Goal: Find specific page/section: Find specific page/section

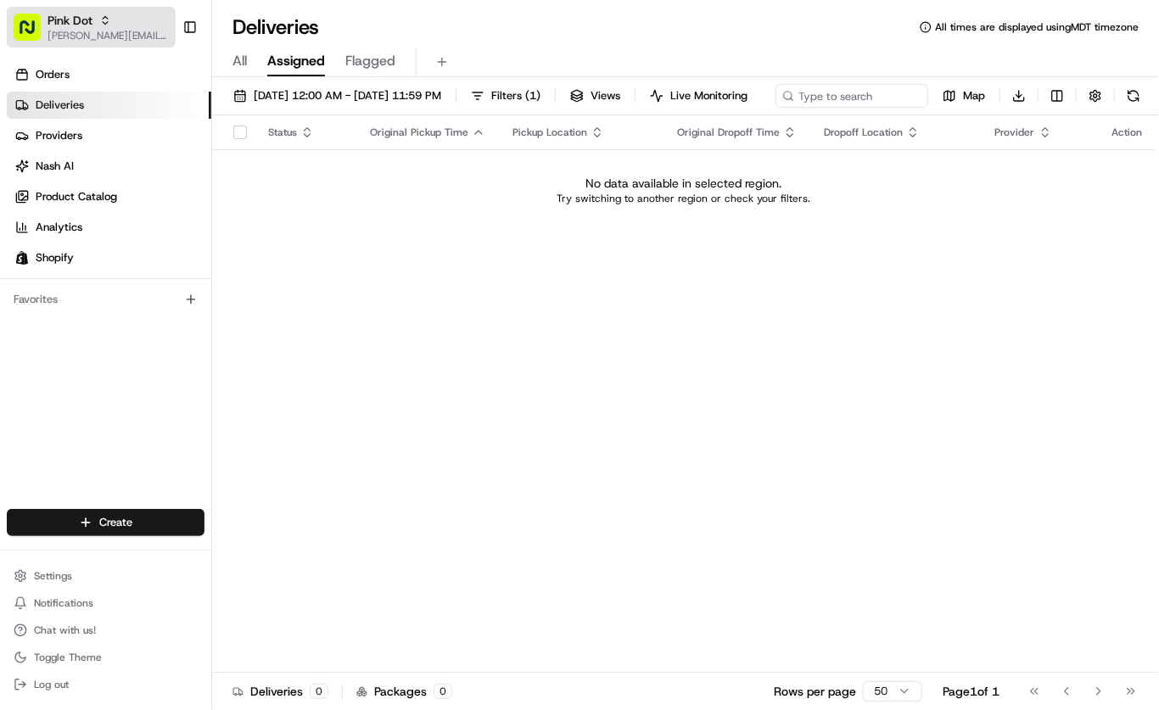
click at [104, 23] on icon "button" at bounding box center [105, 23] width 5 height 3
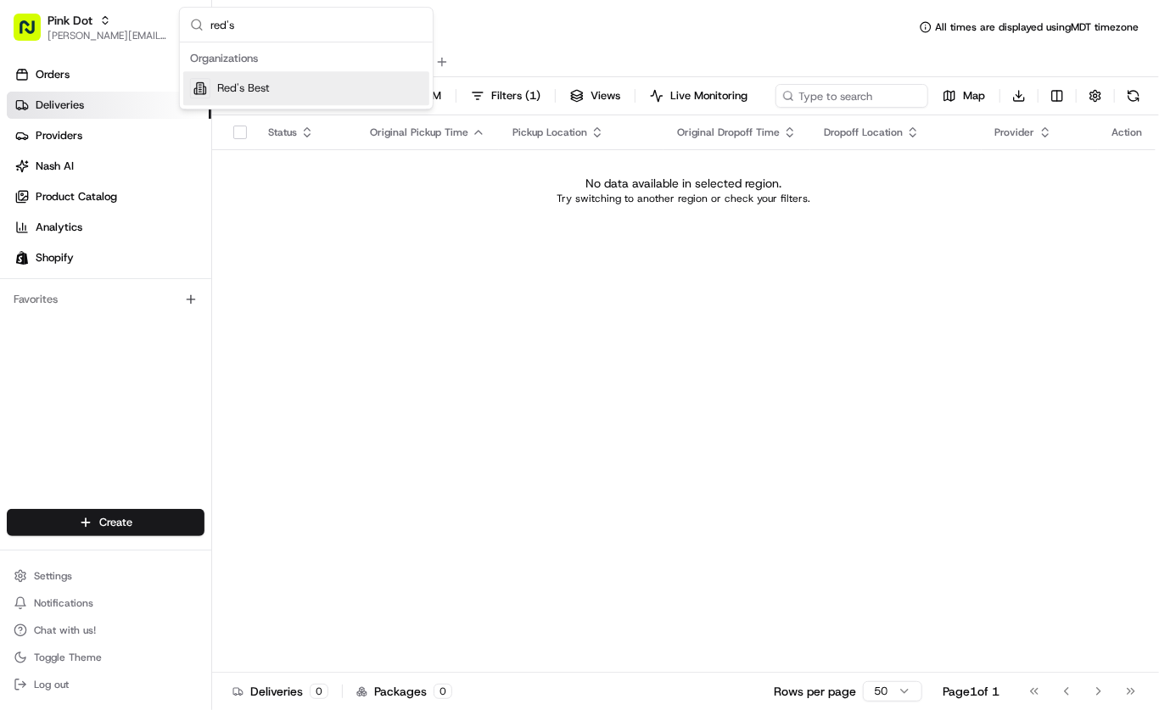
type input "red's"
click at [259, 92] on span "Red's Best" at bounding box center [243, 88] width 53 height 15
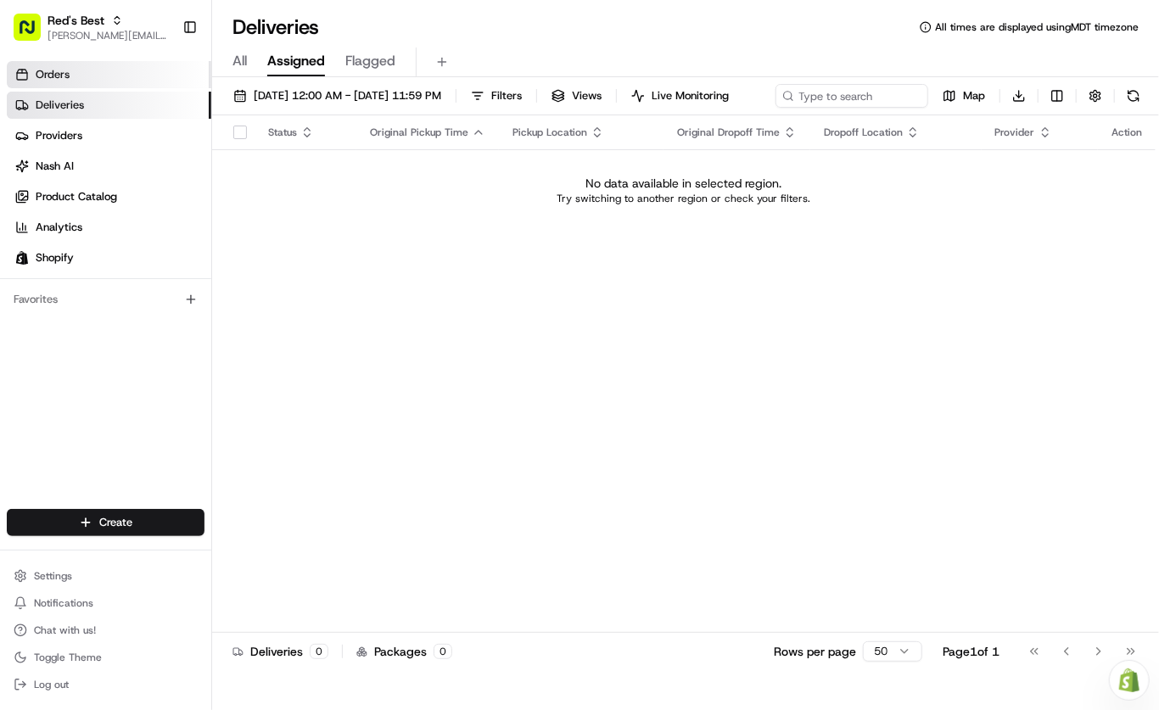
click at [79, 70] on link "Orders" at bounding box center [109, 74] width 204 height 27
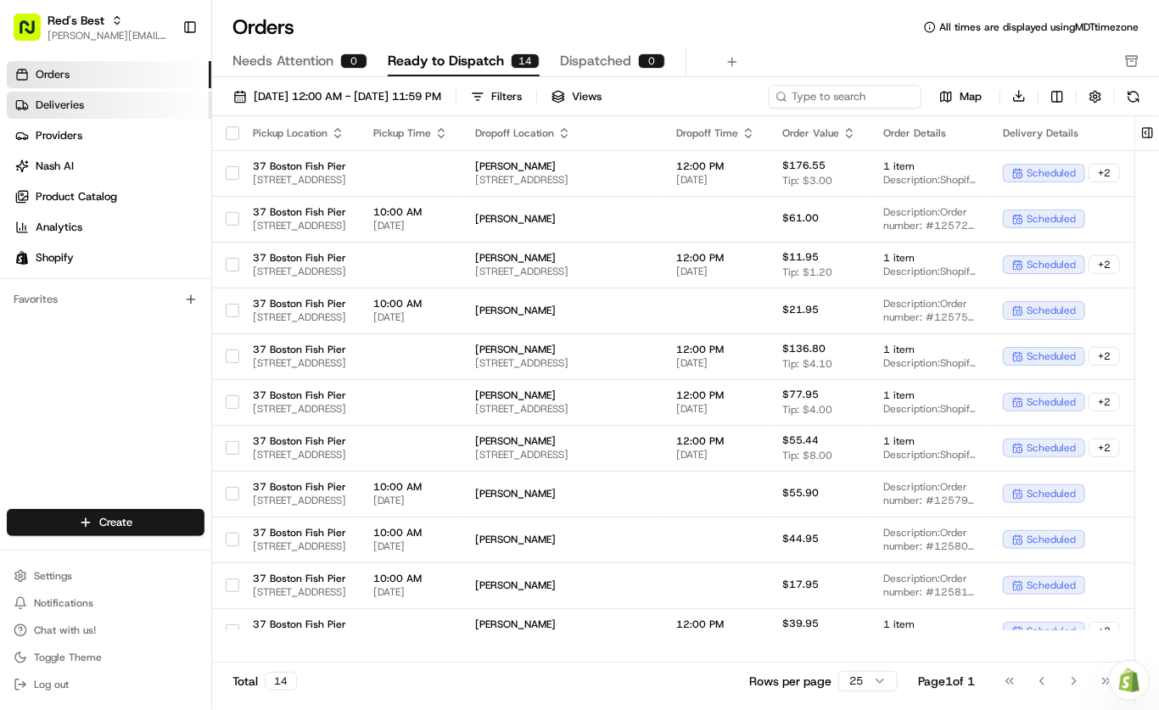
click at [111, 118] on link "Deliveries" at bounding box center [109, 105] width 204 height 27
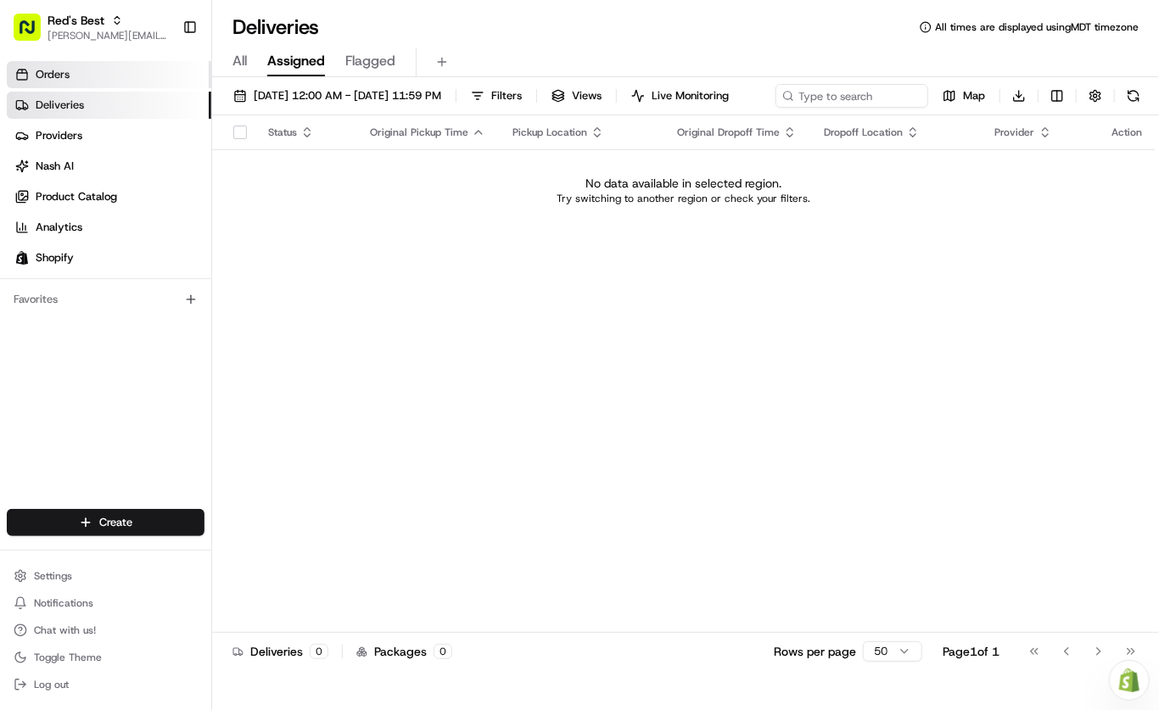
click at [120, 80] on link "Orders" at bounding box center [109, 74] width 204 height 27
